Goal: Communication & Community: Share content

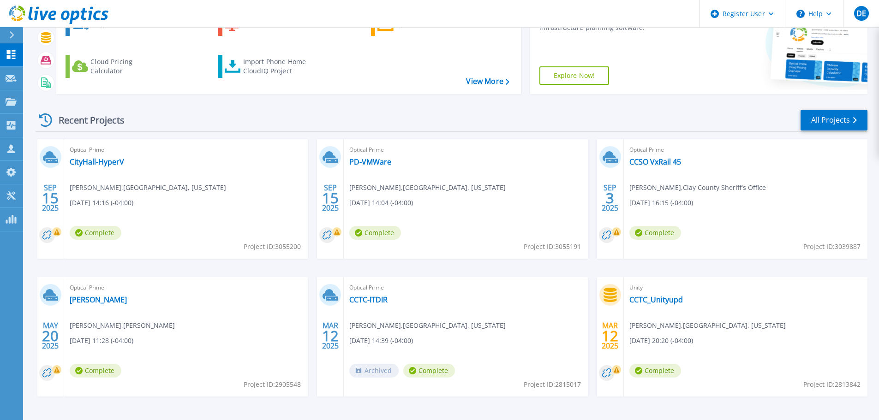
scroll to position [83, 0]
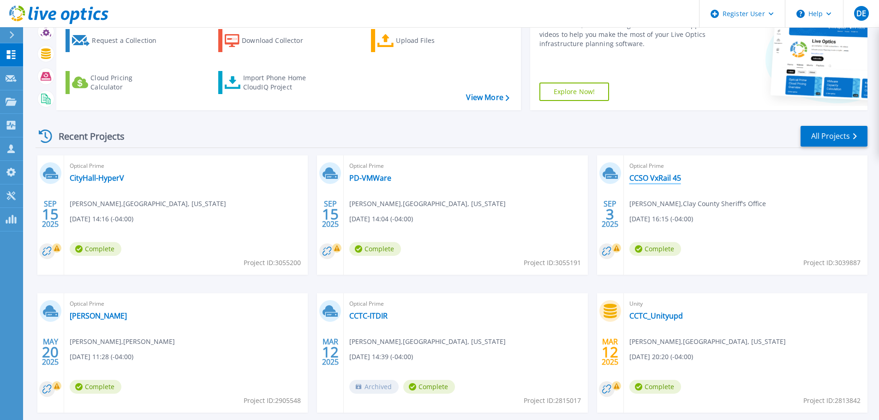
click at [666, 177] on link "CCSO VxRail 45" at bounding box center [655, 177] width 52 height 9
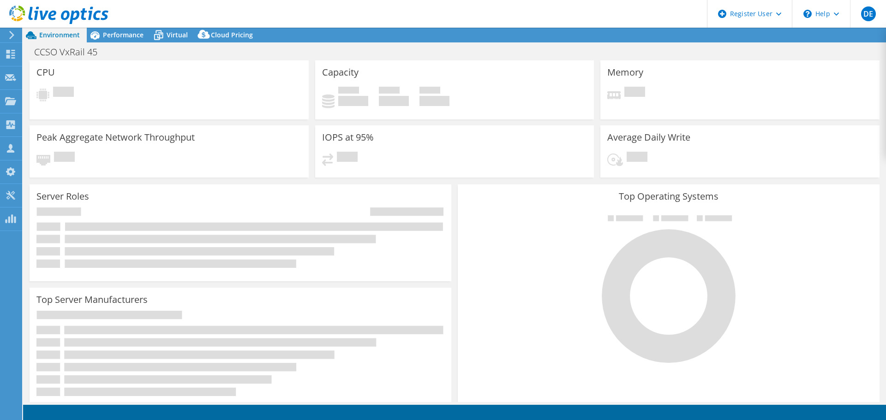
select select "USD"
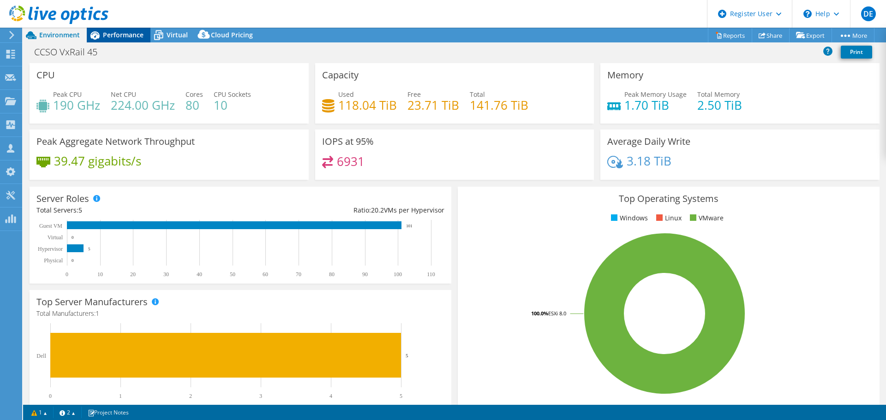
click at [128, 32] on span "Performance" at bounding box center [123, 34] width 41 height 9
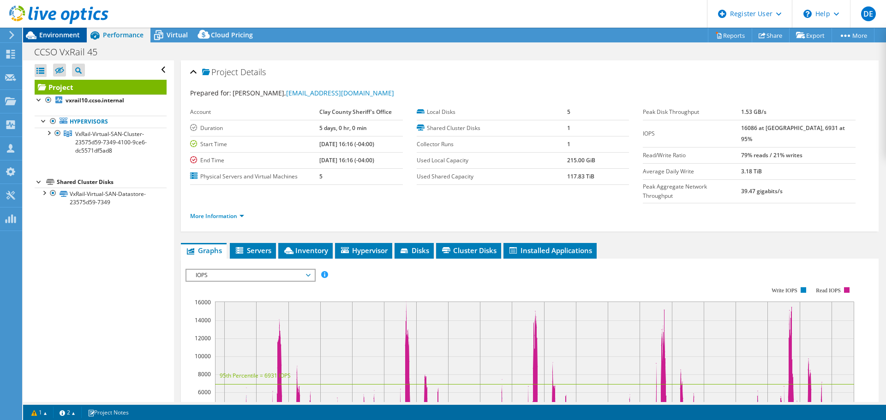
click at [65, 37] on span "Environment" at bounding box center [59, 34] width 41 height 9
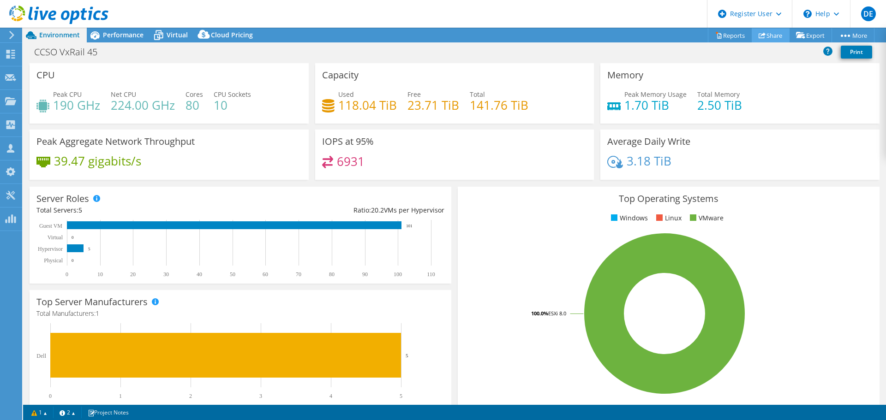
click at [762, 37] on link "Share" at bounding box center [770, 35] width 38 height 14
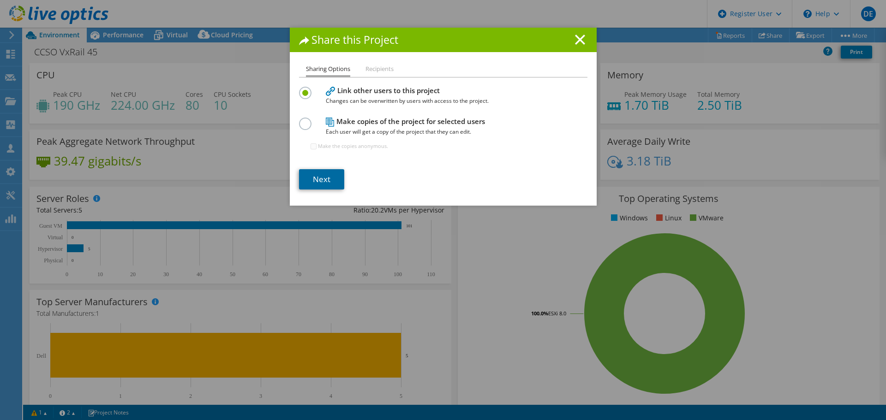
click at [322, 178] on link "Next" at bounding box center [321, 179] width 45 height 20
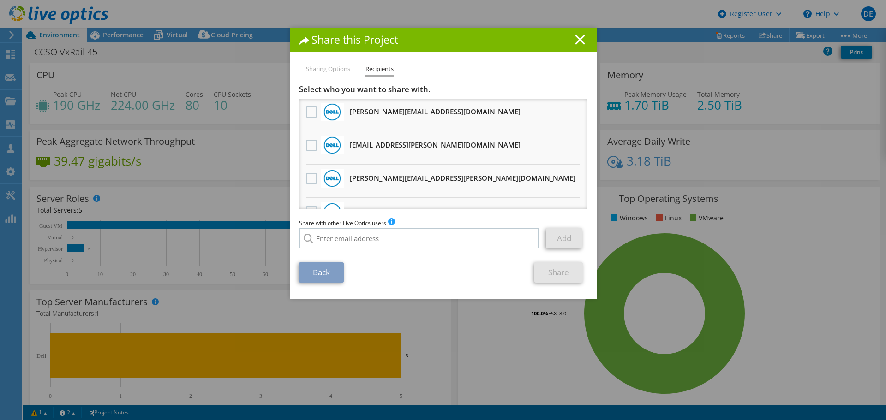
scroll to position [46, 0]
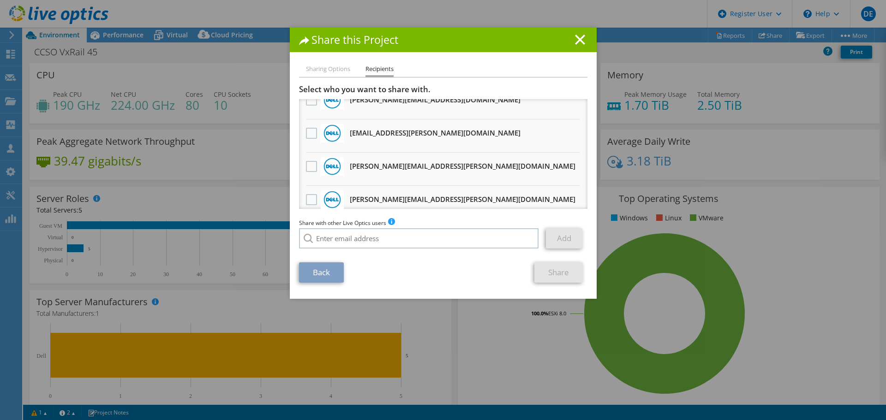
click at [366, 140] on h3 "[EMAIL_ADDRESS][PERSON_NAME][DOMAIN_NAME] Will receive an anonymous copy" at bounding box center [435, 132] width 171 height 15
click at [362, 135] on h3 "[EMAIL_ADDRESS][PERSON_NAME][DOMAIN_NAME] Will receive an anonymous copy" at bounding box center [435, 132] width 171 height 15
click at [310, 132] on label at bounding box center [312, 133] width 13 height 11
click at [0, 0] on input "checkbox" at bounding box center [0, 0] width 0 height 0
click at [561, 273] on link "Share" at bounding box center [558, 272] width 48 height 20
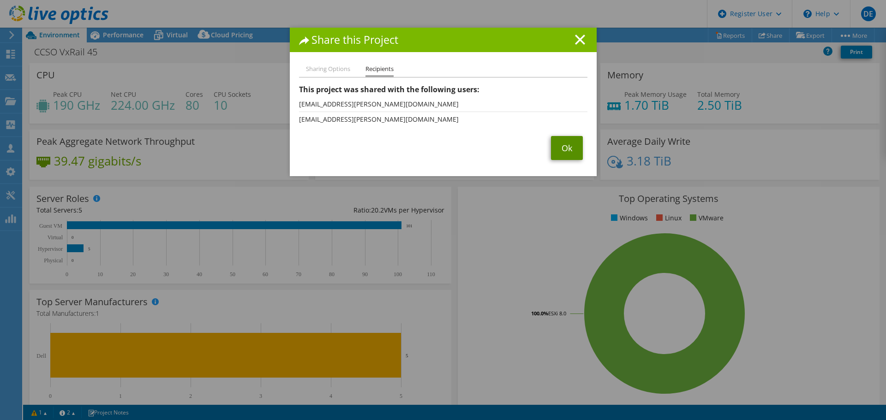
click at [567, 147] on link "Ok" at bounding box center [567, 148] width 32 height 24
